Goal: Find specific page/section: Find specific page/section

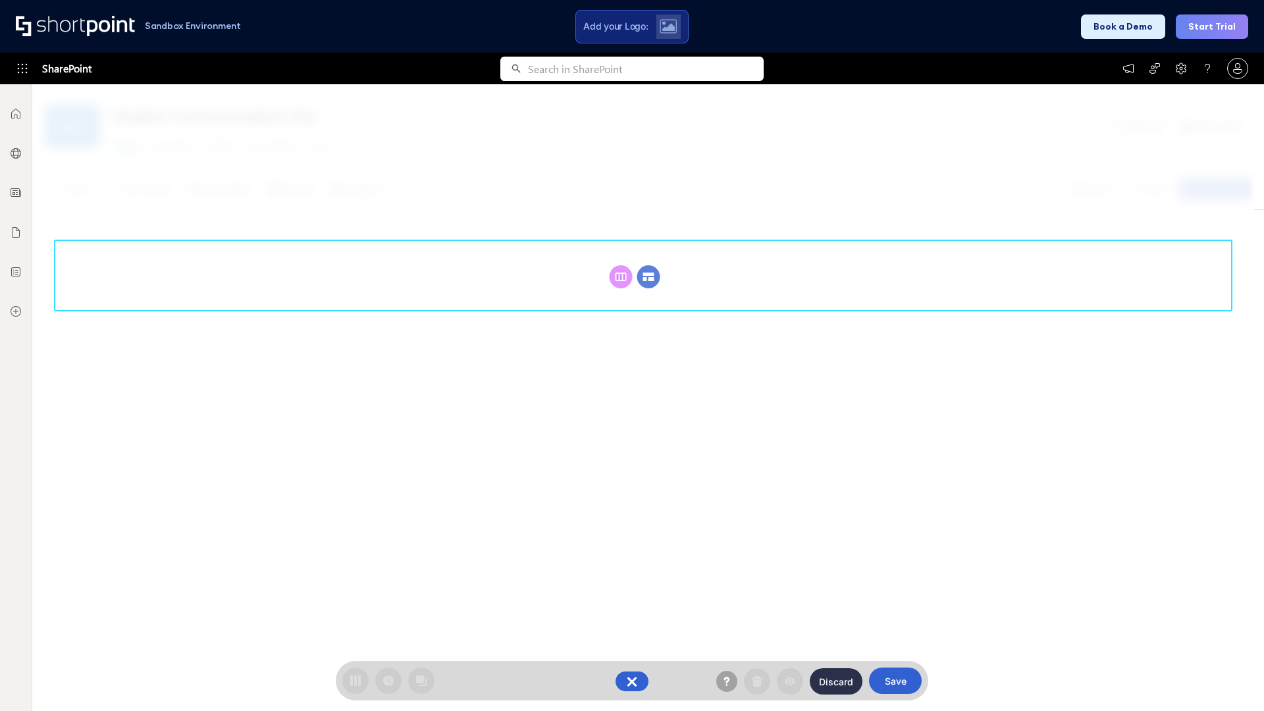
scroll to position [181, 0]
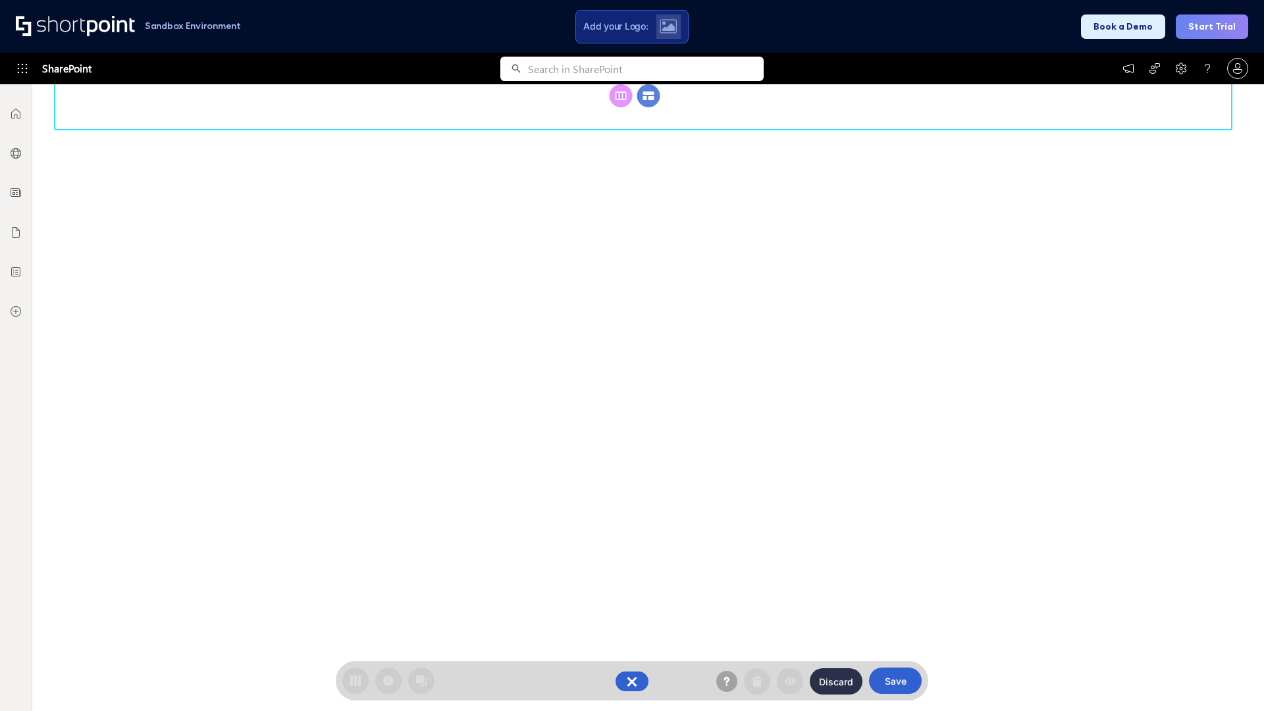
click at [648, 107] on circle at bounding box center [648, 95] width 23 height 23
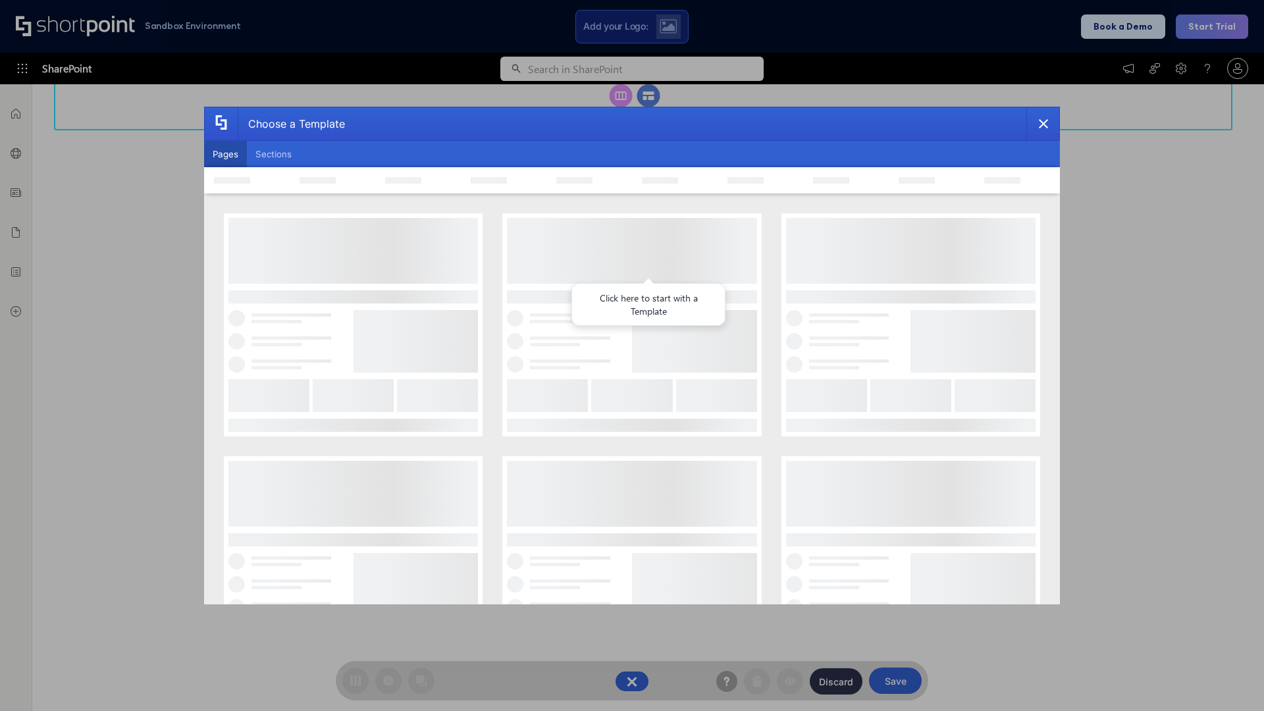
scroll to position [0, 0]
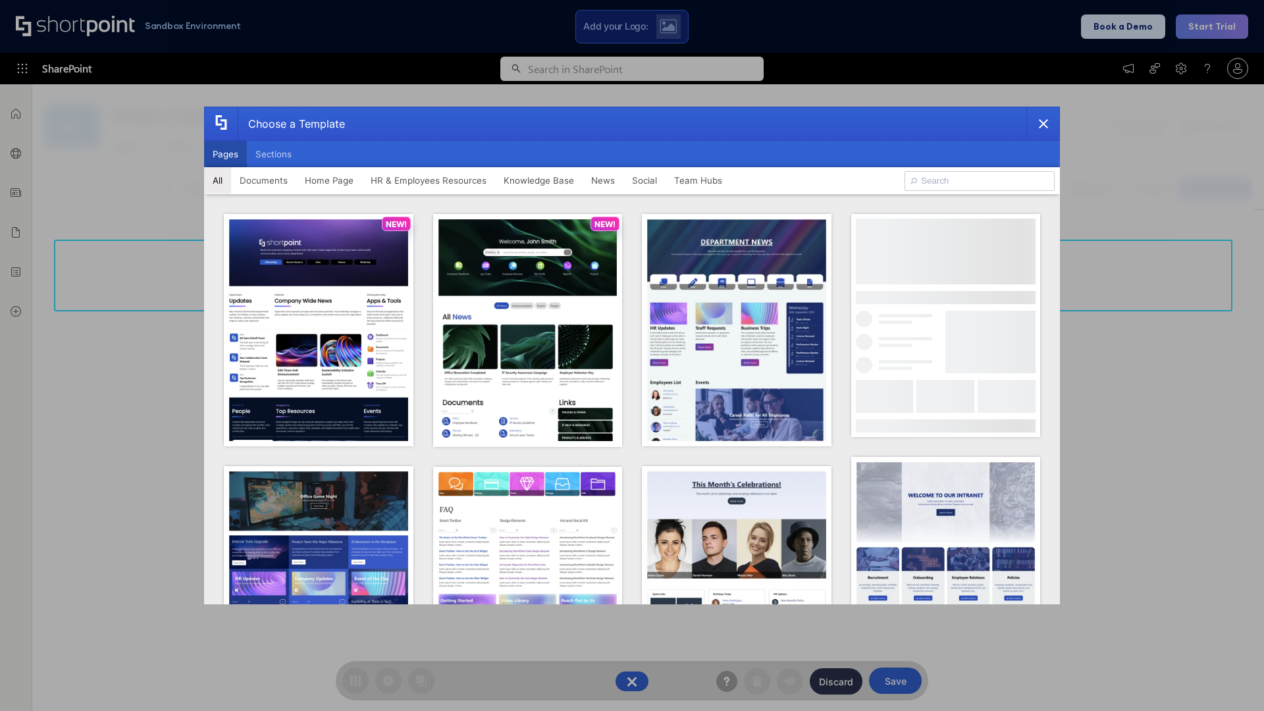
click at [225, 154] on button "Pages" at bounding box center [225, 154] width 43 height 26
type input "Documents 3"
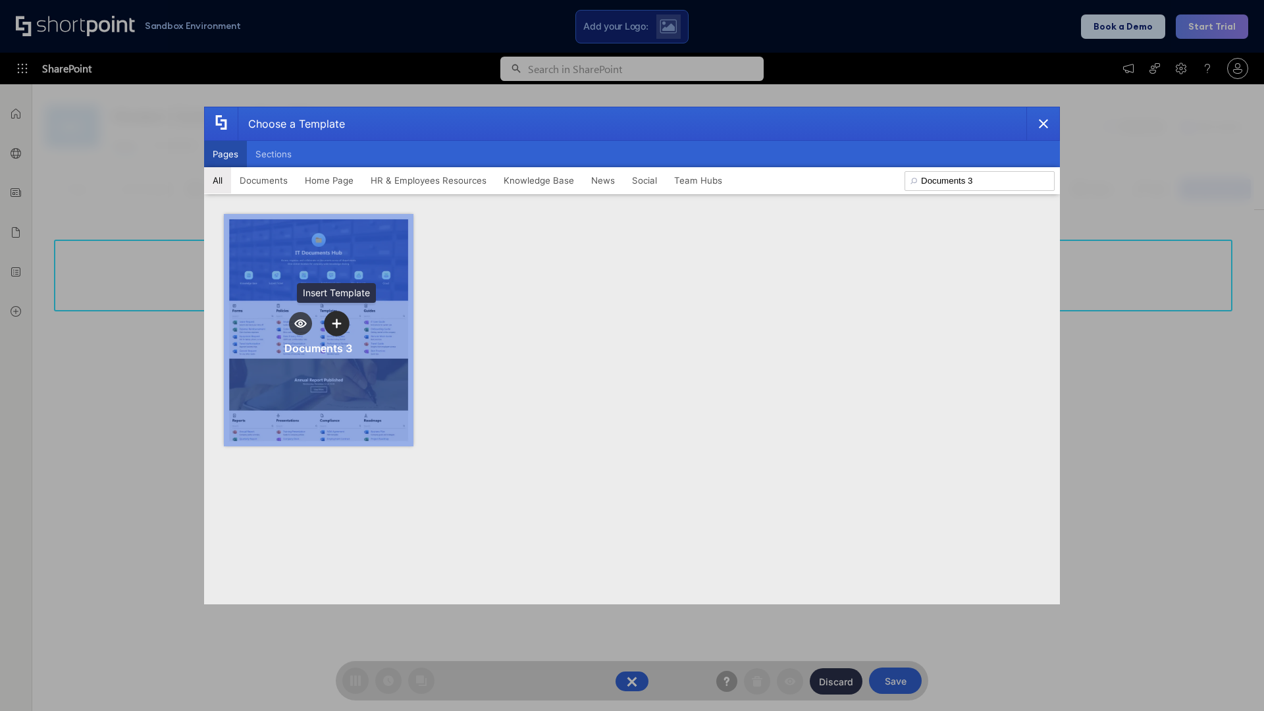
click at [336, 323] on icon "template selector" at bounding box center [336, 323] width 9 height 9
